Goal: Communication & Community: Answer question/provide support

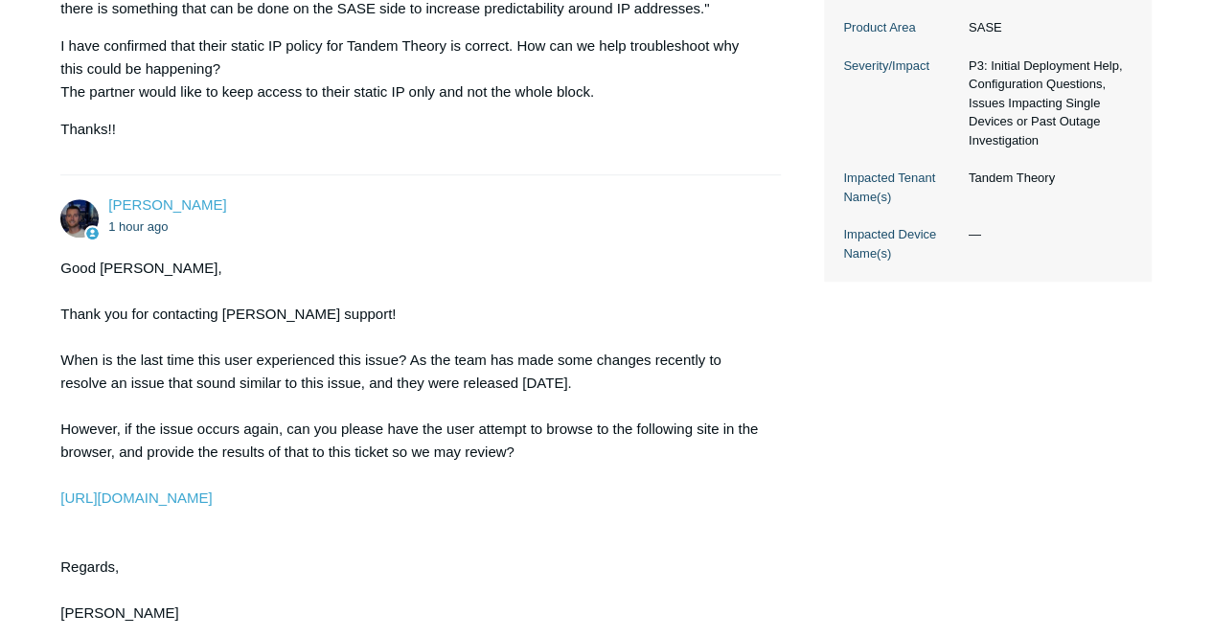
scroll to position [766, 0]
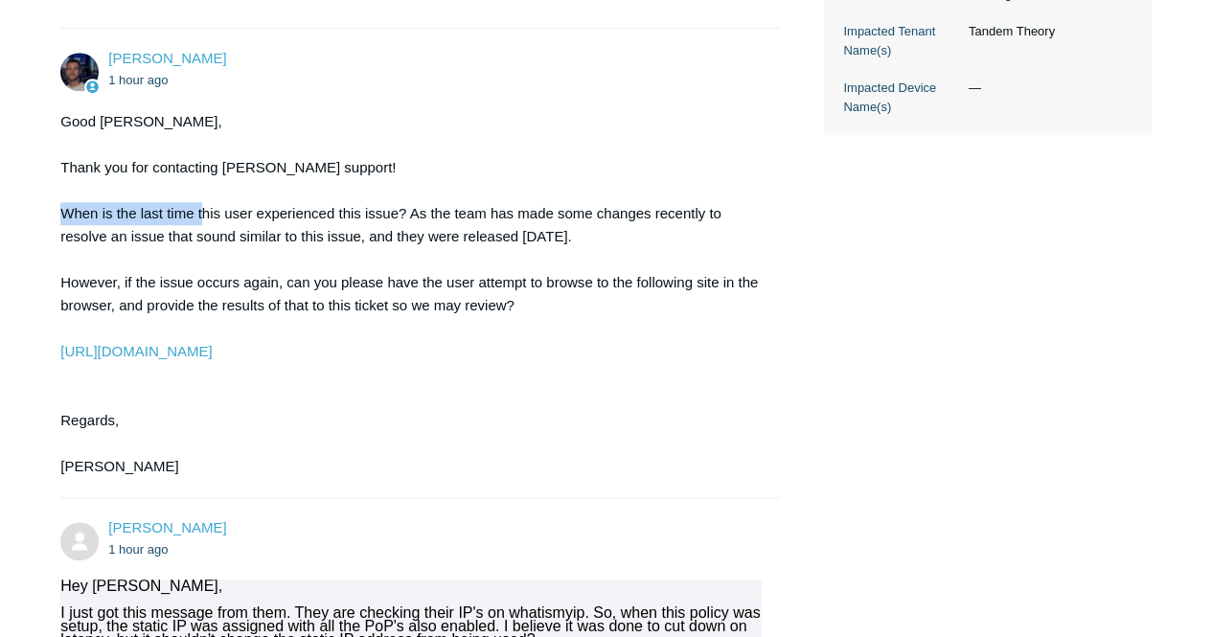
drag, startPoint x: 52, startPoint y: 217, endPoint x: 393, endPoint y: 227, distance: 341.1
click at [354, 227] on main "Requests Contributions Following Todyl Support Center My activities Traffic not…" at bounding box center [606, 373] width 1212 height 2142
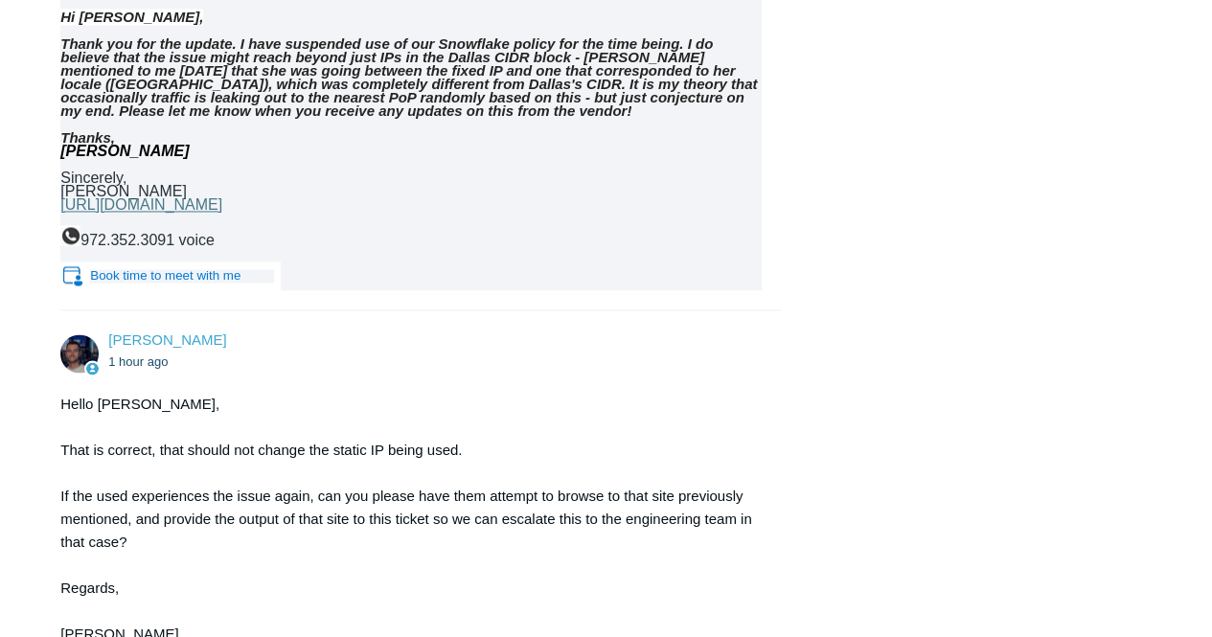
scroll to position [1605, 0]
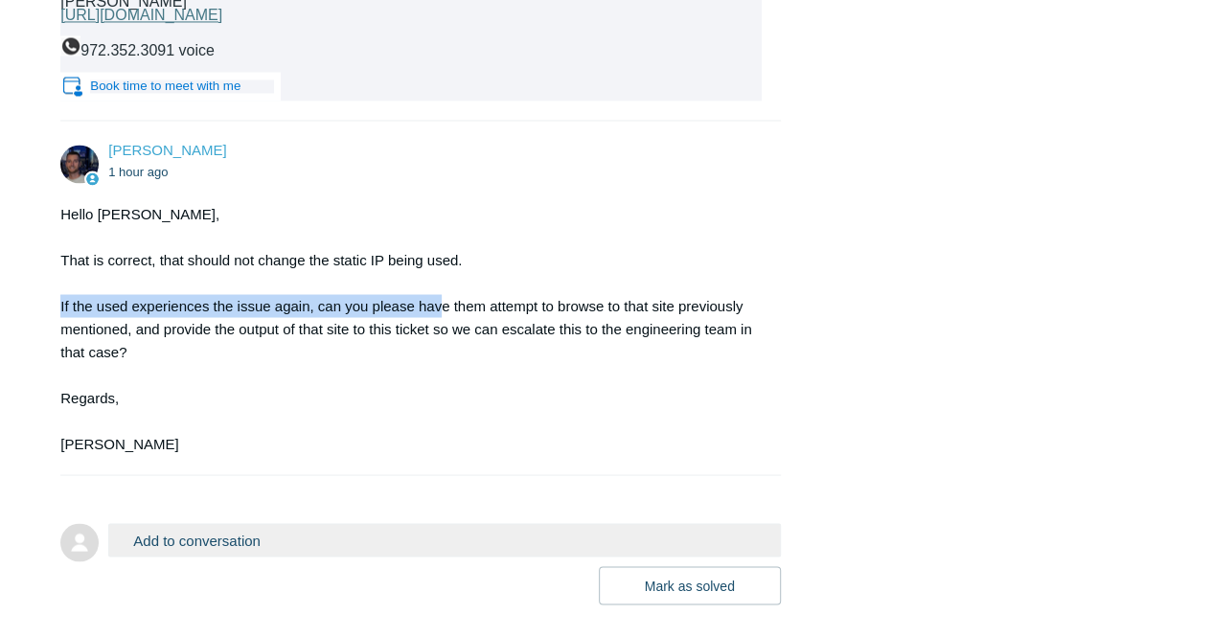
drag, startPoint x: 57, startPoint y: 305, endPoint x: 458, endPoint y: 323, distance: 400.7
click at [686, 343] on div "Hello [PERSON_NAME], That is correct, that should not change the static IP bein…" at bounding box center [410, 328] width 700 height 253
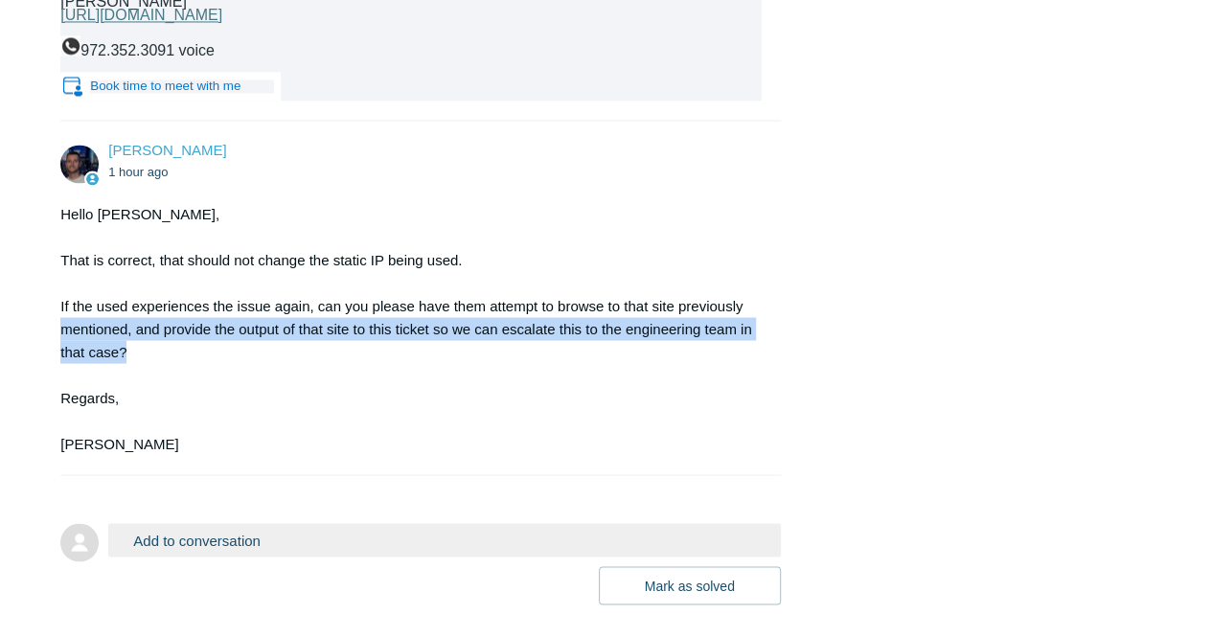
drag, startPoint x: 52, startPoint y: 321, endPoint x: 622, endPoint y: 351, distance: 570.7
click at [622, 351] on div "Hello [PERSON_NAME], That is correct, that should not change the static IP bein…" at bounding box center [410, 328] width 700 height 253
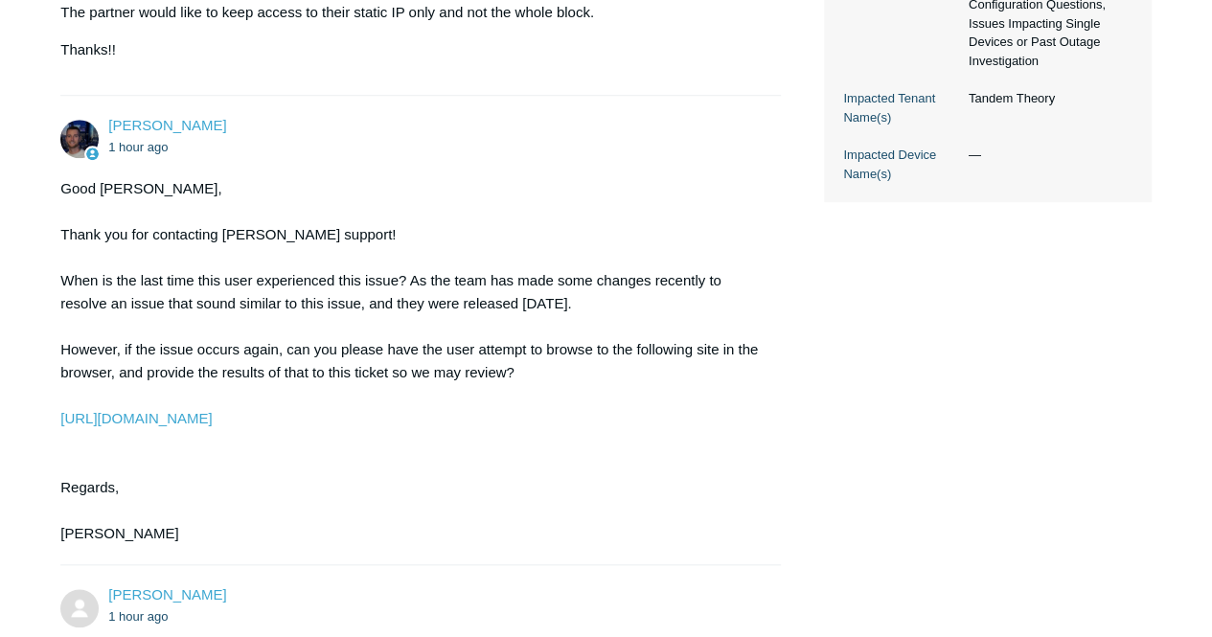
scroll to position [743, 0]
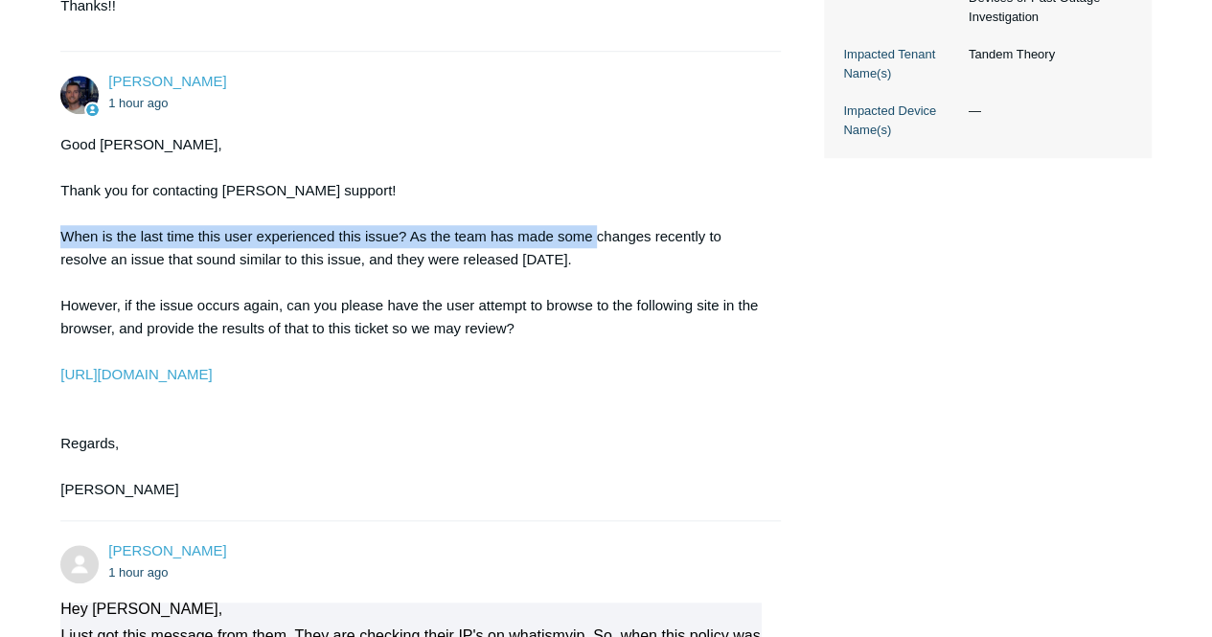
drag, startPoint x: 152, startPoint y: 233, endPoint x: 627, endPoint y: 238, distance: 475.1
click at [604, 238] on div "Good [PERSON_NAME], Thank you for contacting [PERSON_NAME] support! When is the…" at bounding box center [410, 317] width 700 height 368
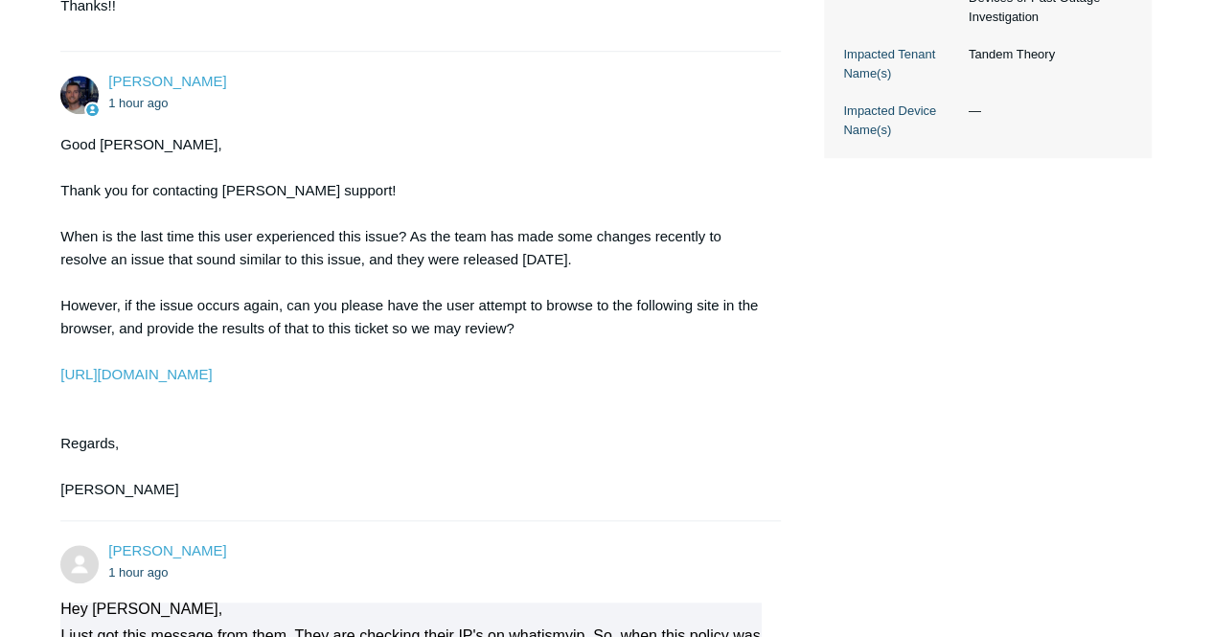
click at [627, 238] on div "Good [PERSON_NAME], Thank you for contacting [PERSON_NAME] support! When is the…" at bounding box center [410, 317] width 700 height 368
